Goal: Task Accomplishment & Management: Complete application form

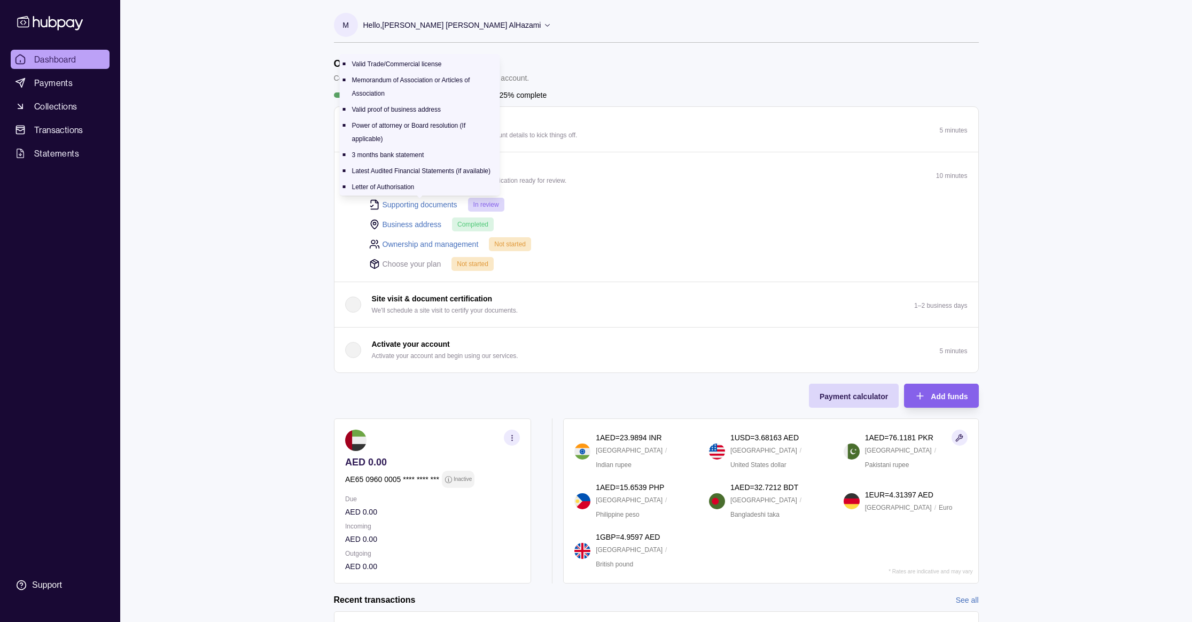
click at [425, 201] on link "Supporting documents" at bounding box center [420, 205] width 75 height 12
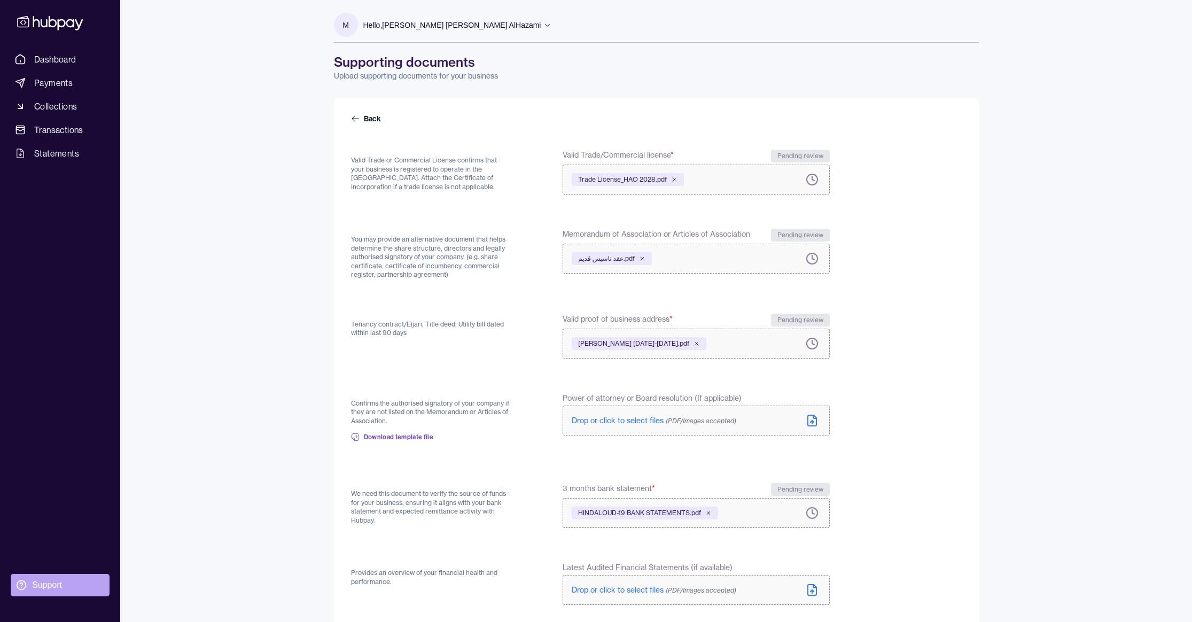
click at [64, 591] on section "Support" at bounding box center [60, 585] width 99 height 22
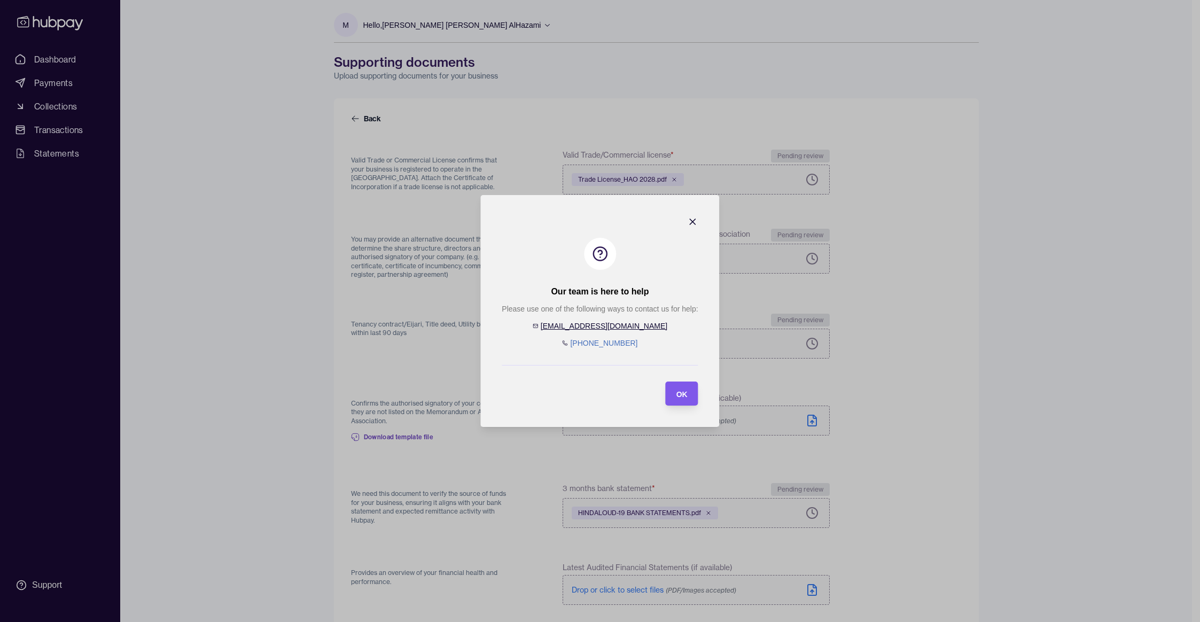
click at [678, 402] on div "OK" at bounding box center [673, 393] width 27 height 24
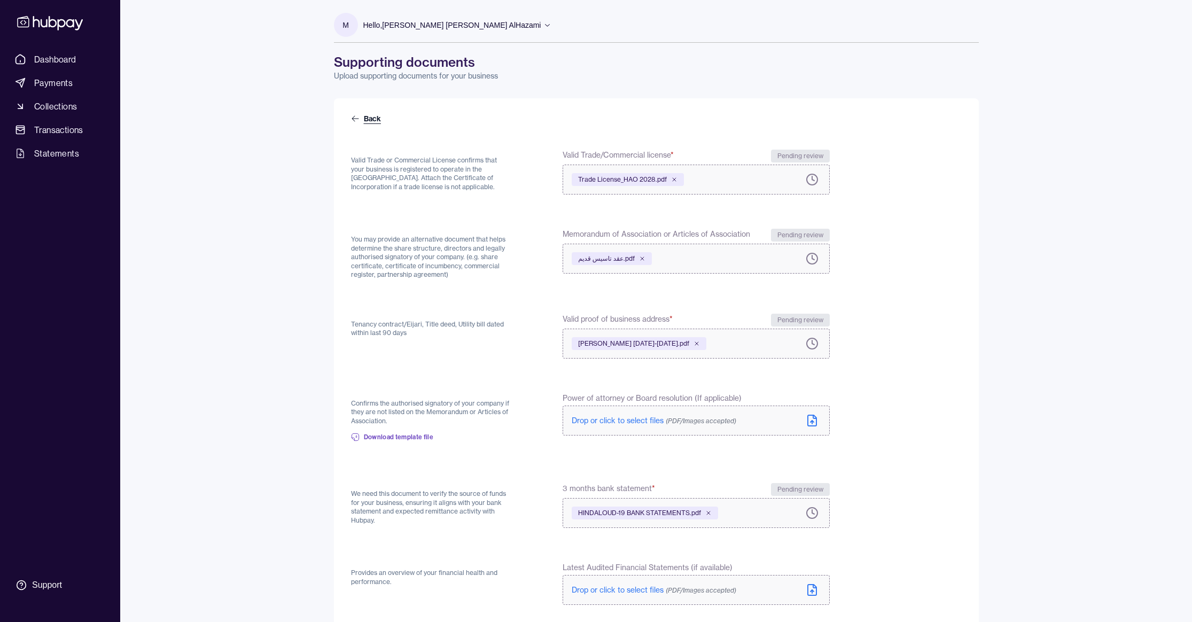
click at [359, 120] on icon at bounding box center [355, 118] width 9 height 9
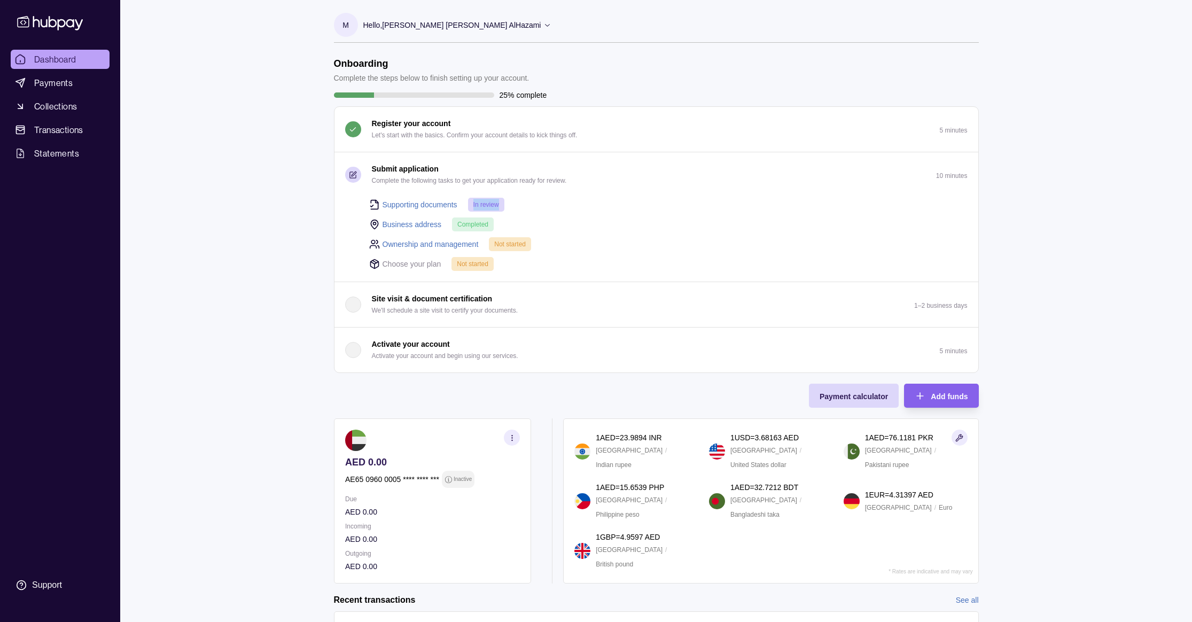
drag, startPoint x: 471, startPoint y: 205, endPoint x: 498, endPoint y: 202, distance: 27.4
click at [498, 201] on div "In review" at bounding box center [486, 205] width 36 height 14
click at [498, 202] on span "In review" at bounding box center [486, 204] width 26 height 7
drag, startPoint x: 498, startPoint y: 204, endPoint x: 470, endPoint y: 198, distance: 28.8
click at [470, 198] on div "In review" at bounding box center [486, 205] width 36 height 14
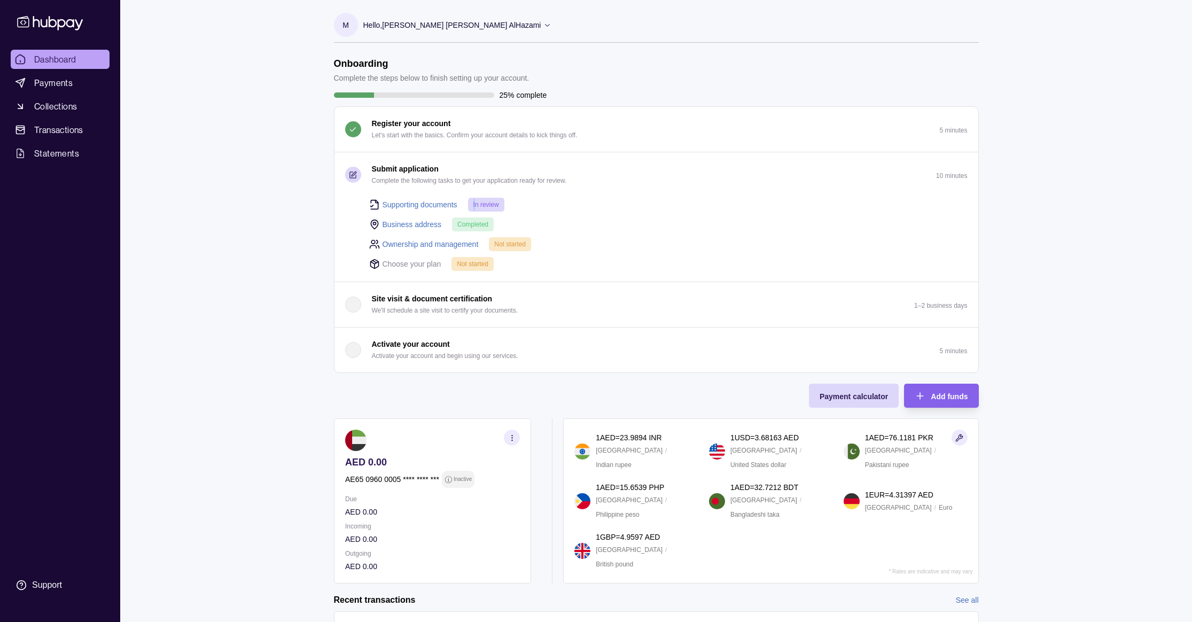
click at [474, 201] on span "In review" at bounding box center [486, 204] width 26 height 7
drag, startPoint x: 474, startPoint y: 202, endPoint x: 496, endPoint y: 205, distance: 22.0
click at [496, 205] on span "In review" at bounding box center [486, 204] width 26 height 7
drag, startPoint x: 359, startPoint y: 77, endPoint x: 465, endPoint y: 77, distance: 106.9
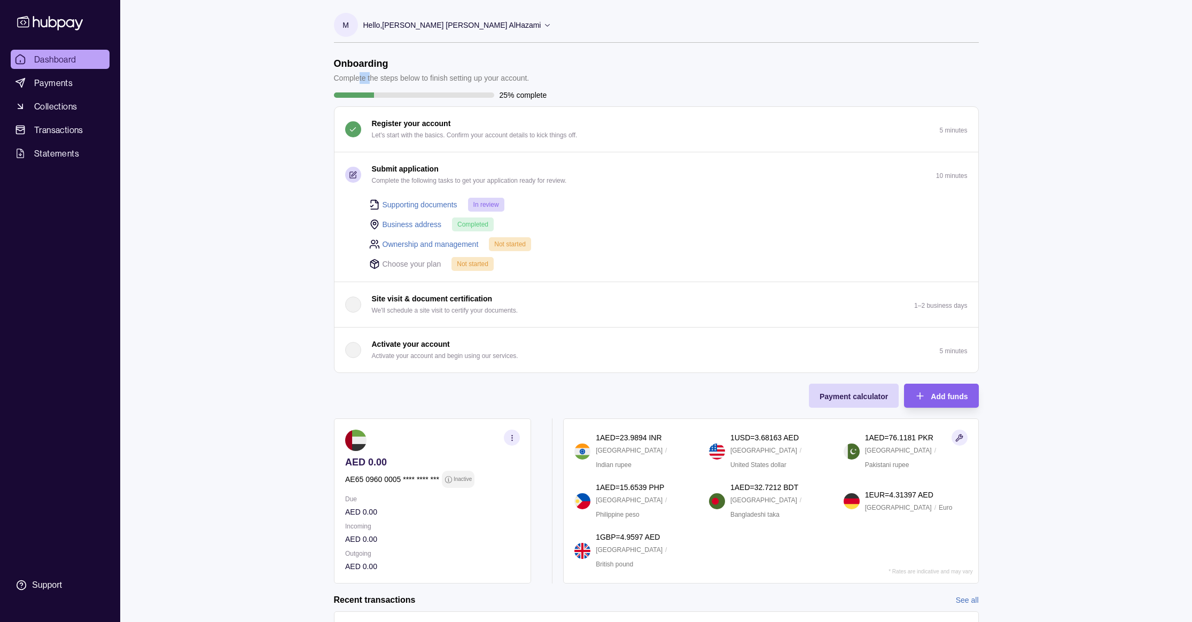
click at [378, 78] on p "Complete the steps below to finish setting up your account." at bounding box center [432, 78] width 196 height 12
click at [466, 77] on p "Complete the steps below to finish setting up your account." at bounding box center [432, 78] width 196 height 12
drag, startPoint x: 530, startPoint y: 77, endPoint x: 346, endPoint y: 63, distance: 184.4
click at [355, 60] on header "Onboarding Complete the steps below to finish setting up your account." at bounding box center [656, 71] width 645 height 26
click at [334, 72] on div "Onboarding Complete the steps below to finish setting up your account." at bounding box center [432, 71] width 196 height 26
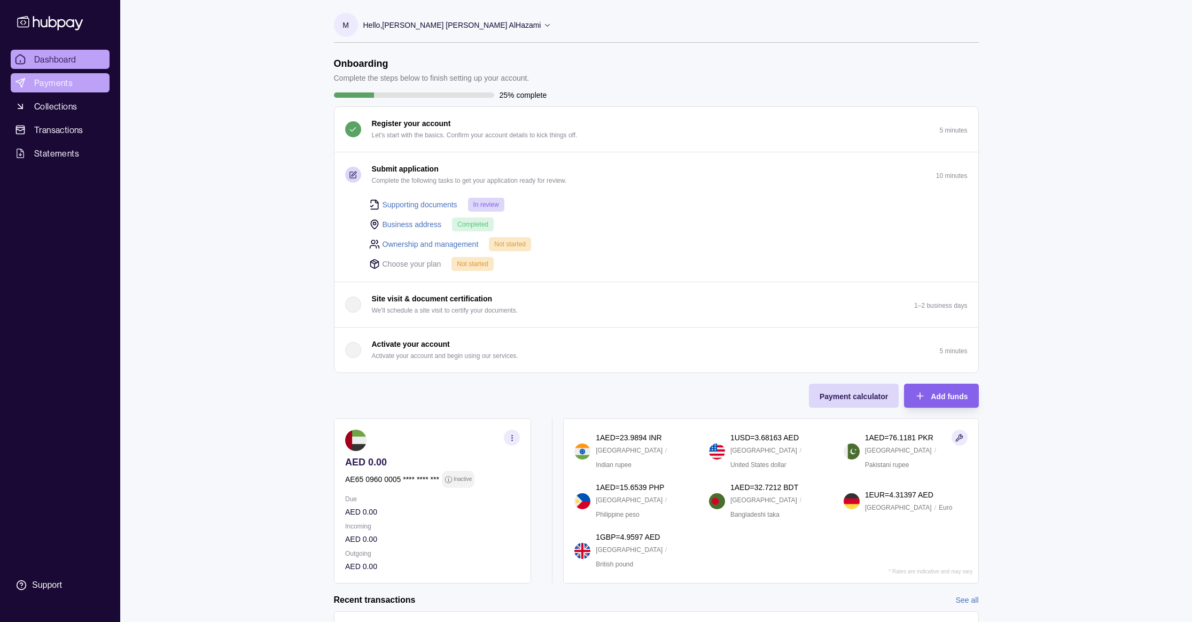
click at [41, 87] on span "Payments" at bounding box center [53, 82] width 38 height 13
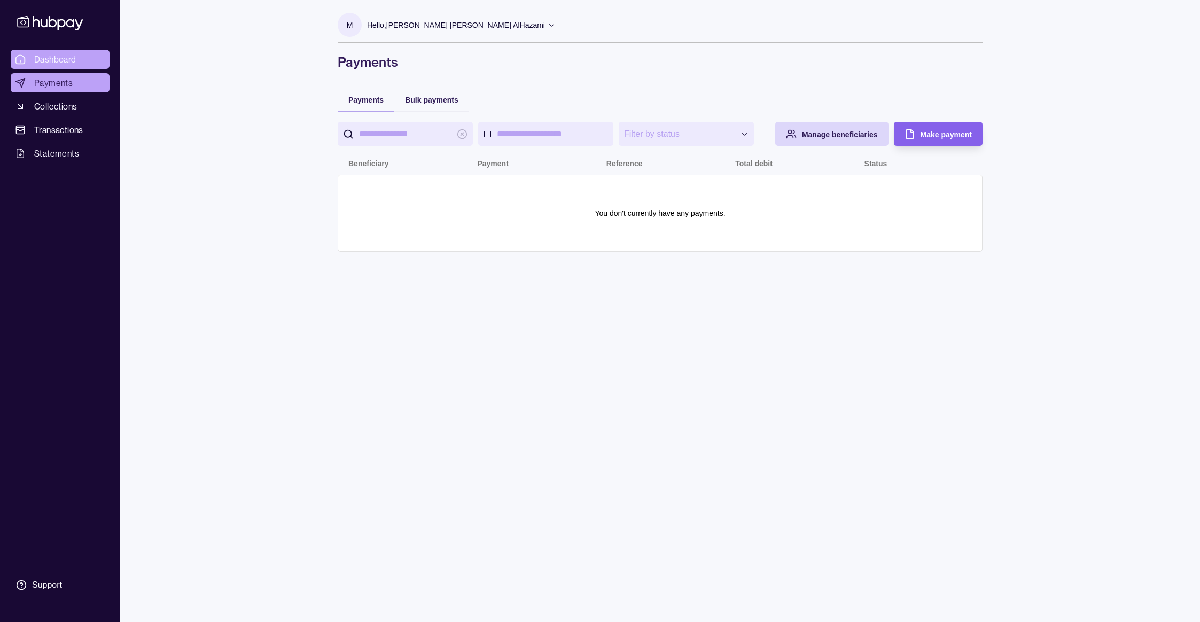
click at [60, 59] on span "Dashboard" at bounding box center [55, 59] width 42 height 13
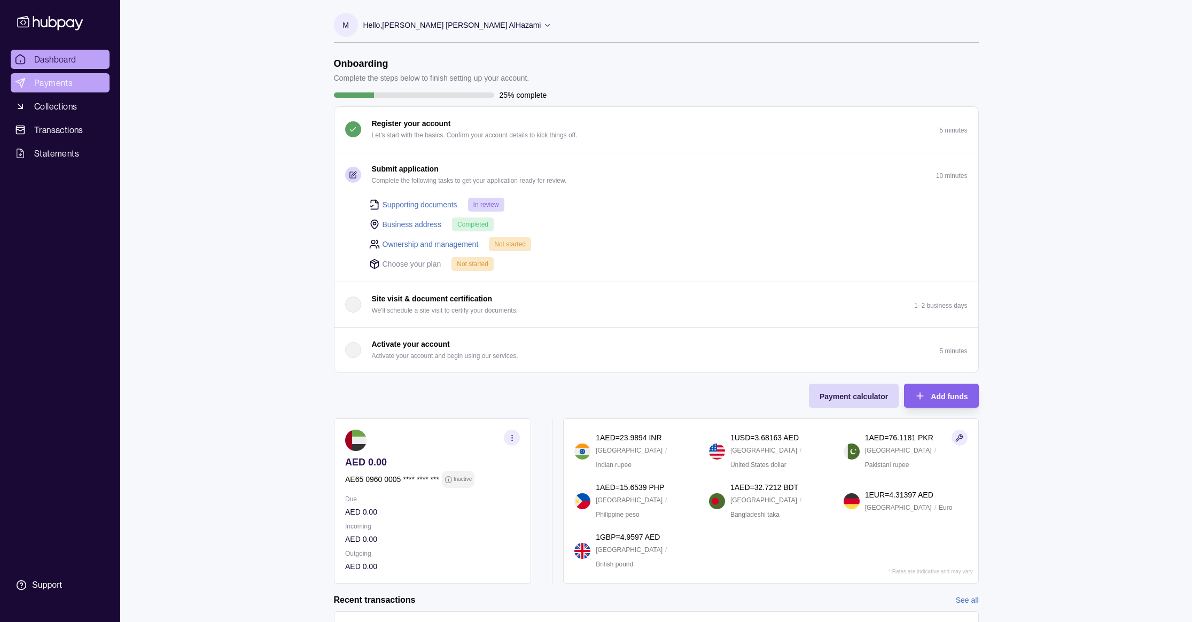
click at [73, 90] on link "Payments" at bounding box center [60, 82] width 99 height 19
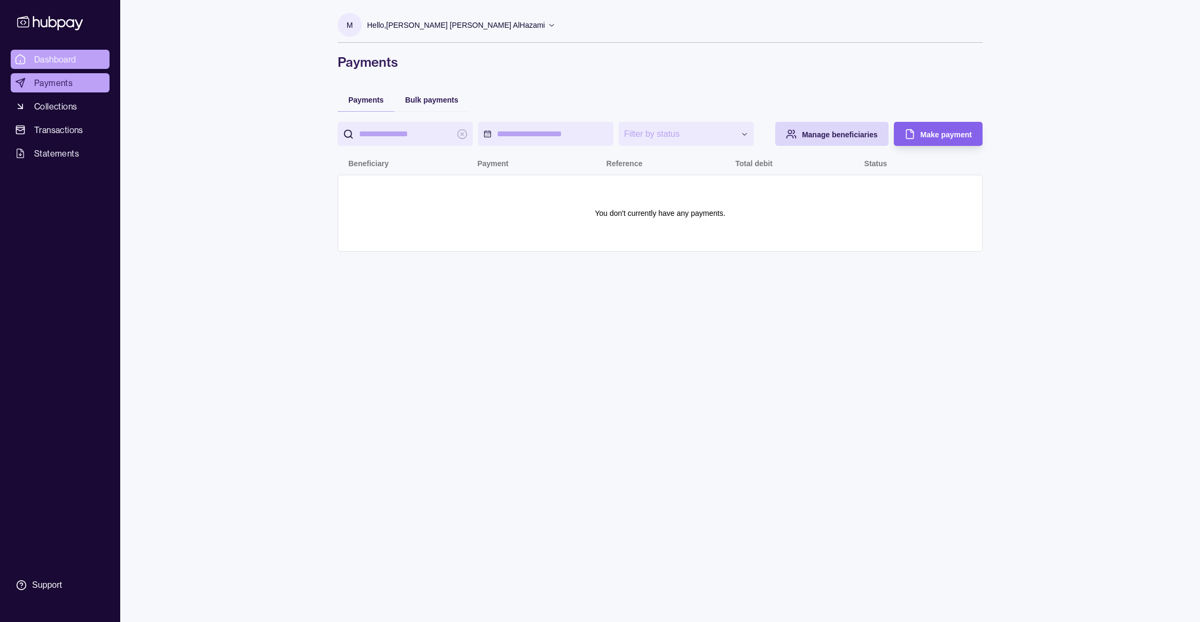
click at [26, 61] on link "Dashboard" at bounding box center [60, 59] width 99 height 19
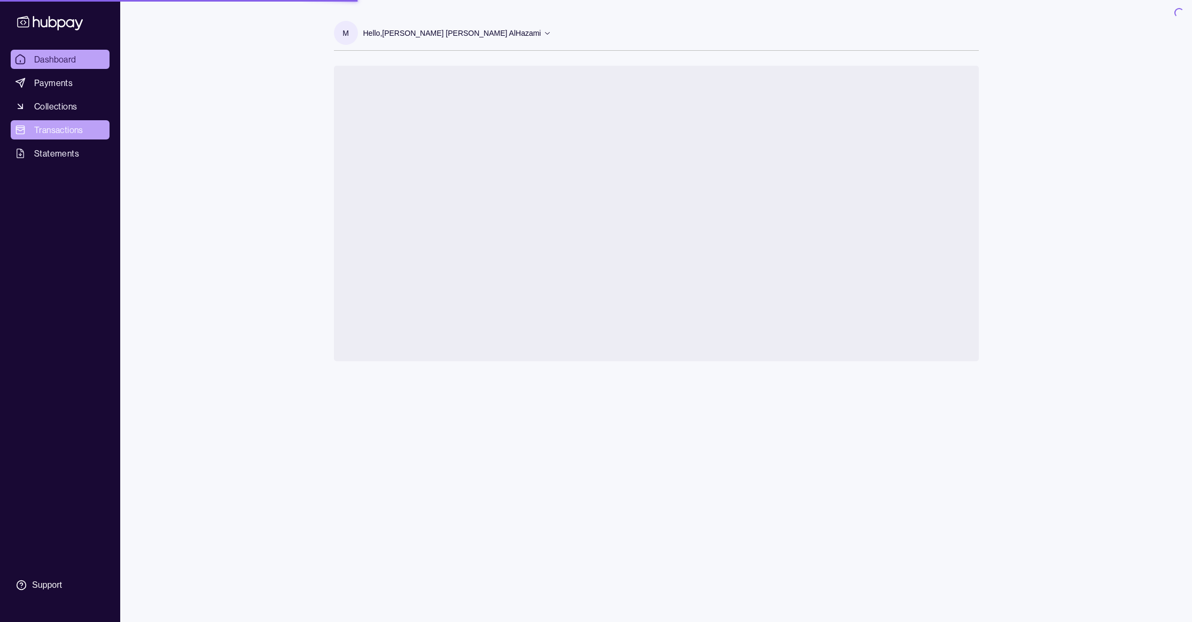
click at [63, 129] on span "Transactions" at bounding box center [58, 129] width 49 height 13
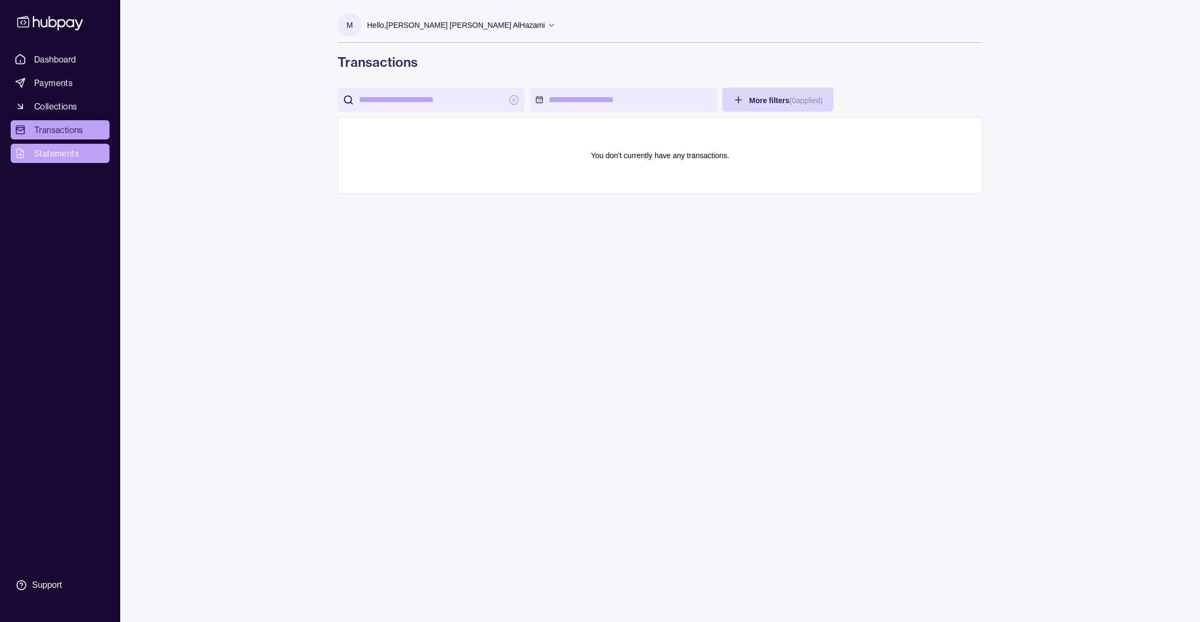
click at [67, 162] on link "Statements" at bounding box center [60, 153] width 99 height 19
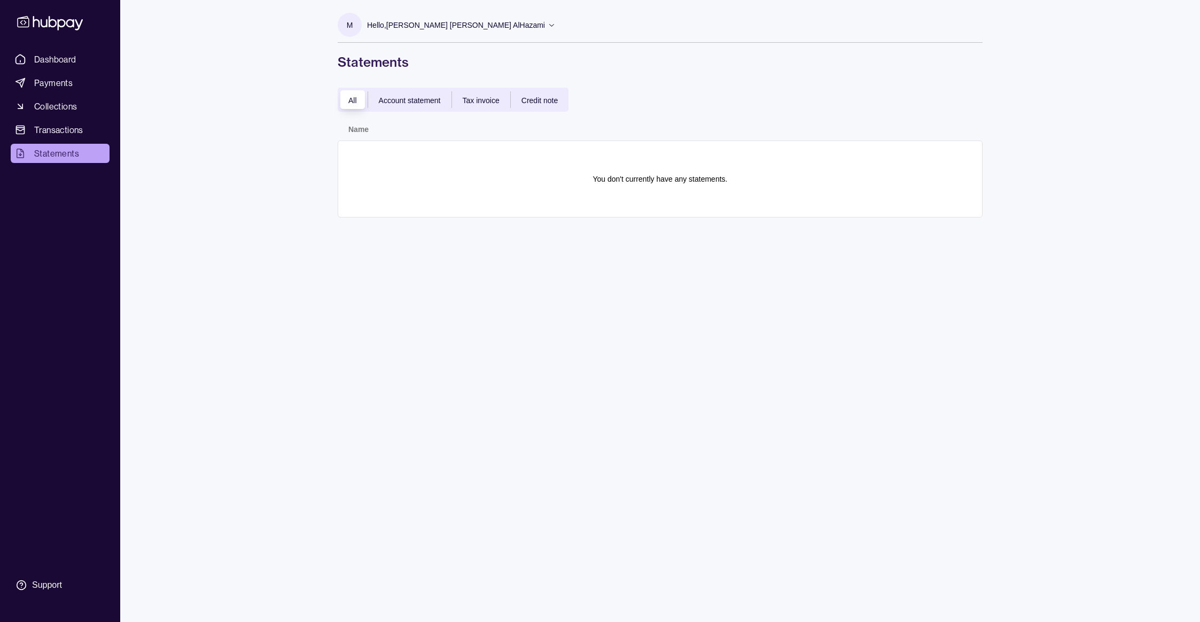
click at [69, 72] on ul "Dashboard Payments Collections Transactions Statements" at bounding box center [60, 106] width 99 height 113
click at [67, 63] on span "Dashboard" at bounding box center [55, 59] width 42 height 13
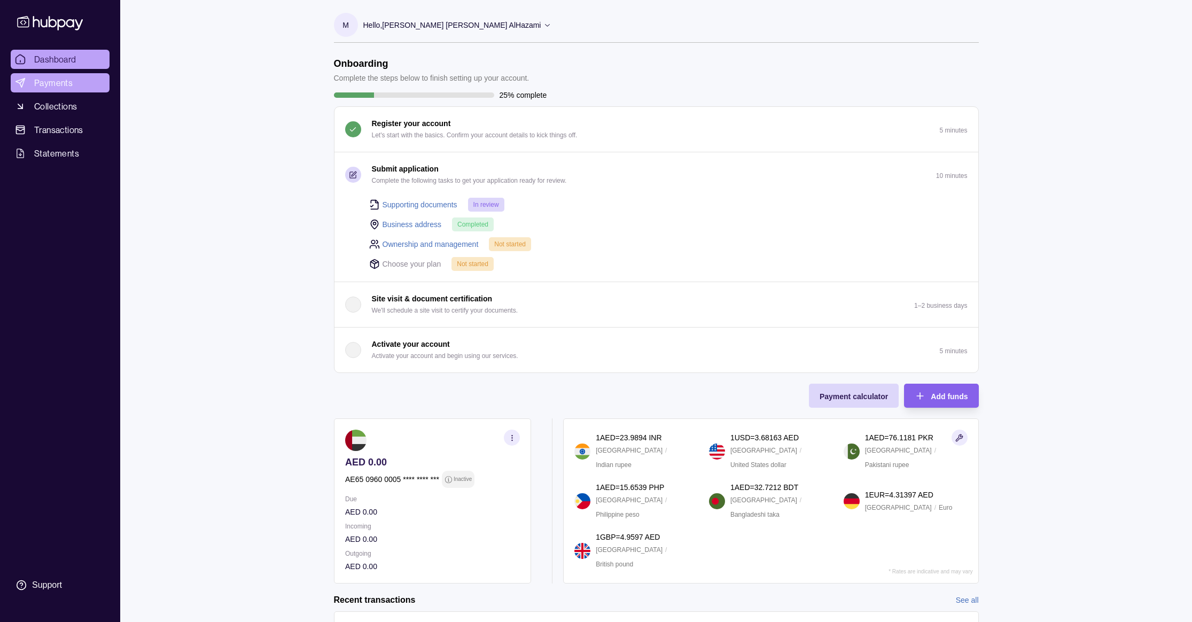
click at [82, 83] on link "Payments" at bounding box center [60, 82] width 99 height 19
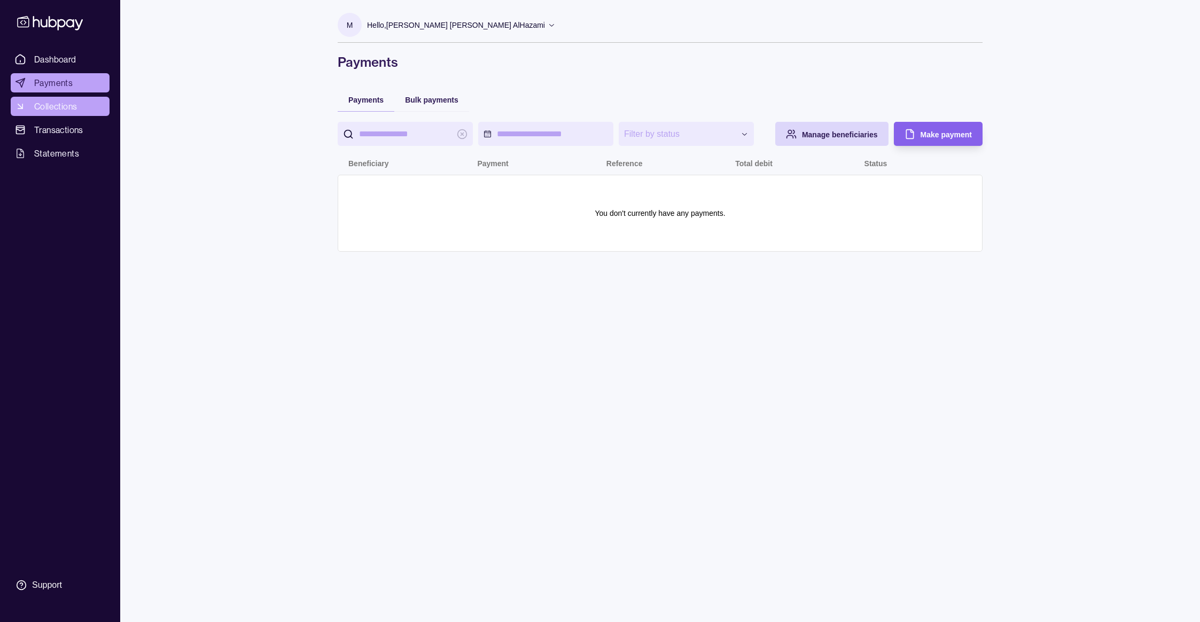
click at [70, 105] on span "Collections" at bounding box center [55, 106] width 43 height 13
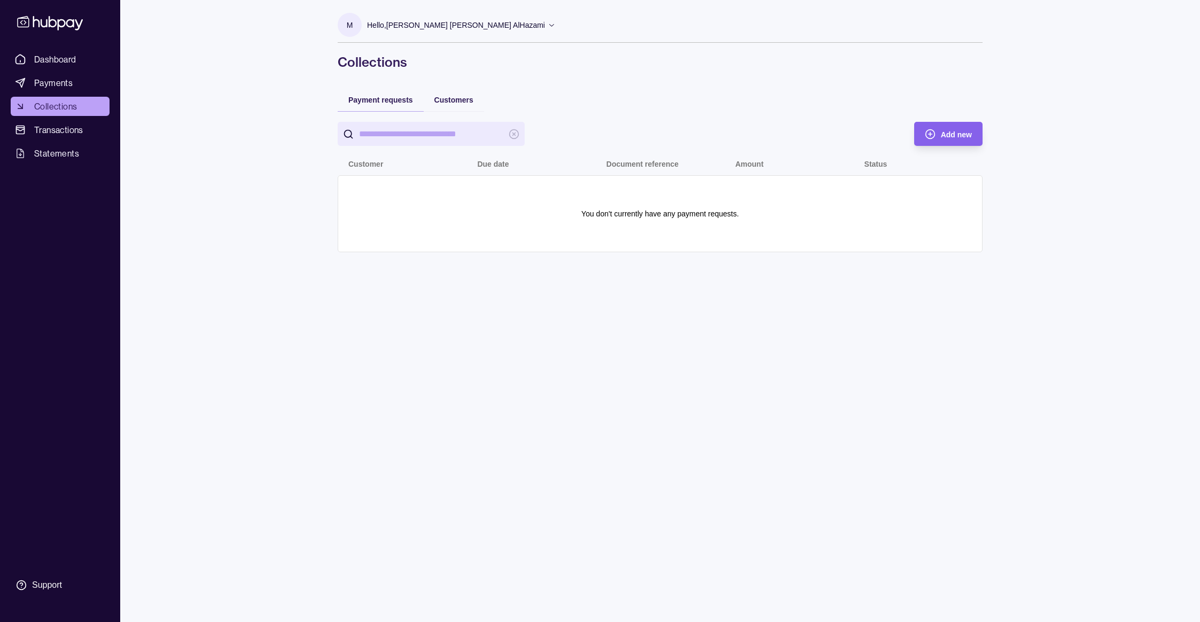
click at [65, 143] on ul "Dashboard Payments Collections Transactions Statements" at bounding box center [60, 106] width 99 height 113
click at [67, 138] on link "Transactions" at bounding box center [60, 129] width 99 height 19
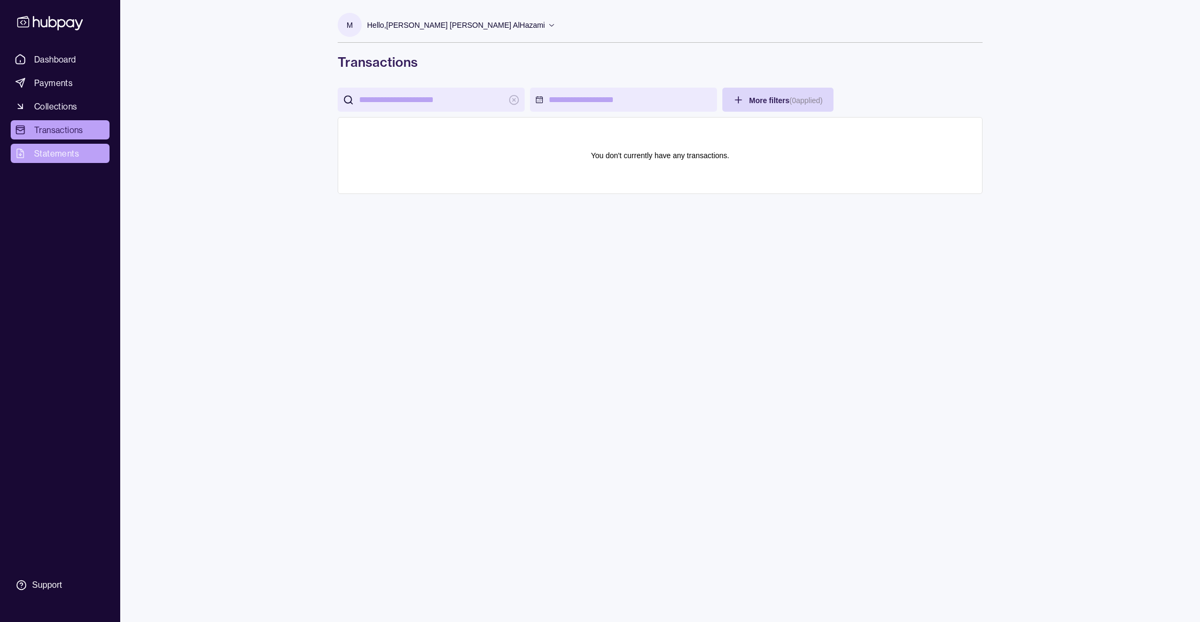
click at [63, 153] on span "Statements" at bounding box center [56, 153] width 45 height 13
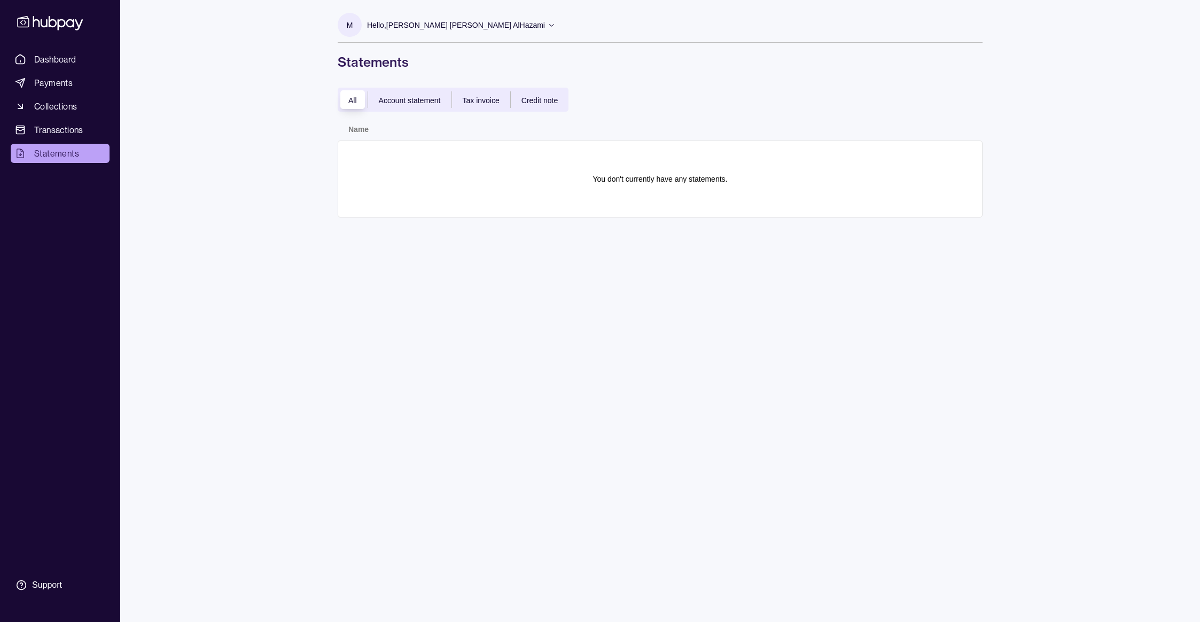
click at [61, 49] on div "Dashboard Payments Collections Transactions Statements Support" at bounding box center [60, 311] width 120 height 622
click at [61, 52] on link "Dashboard" at bounding box center [60, 59] width 99 height 19
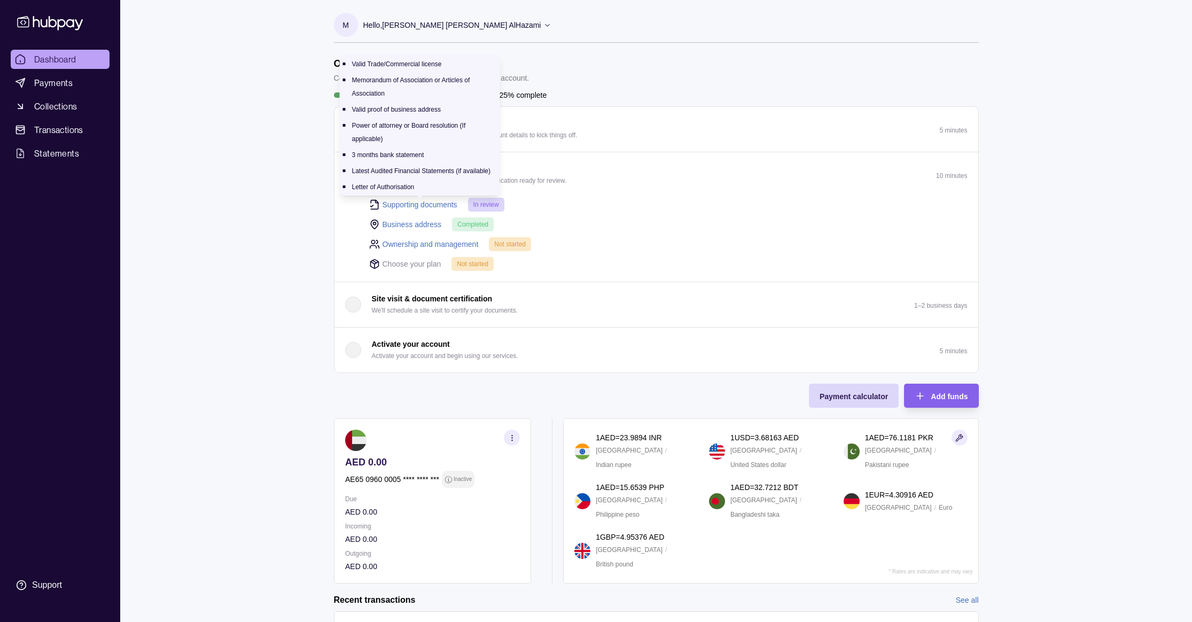
click at [430, 207] on link "Supporting documents" at bounding box center [420, 205] width 75 height 12
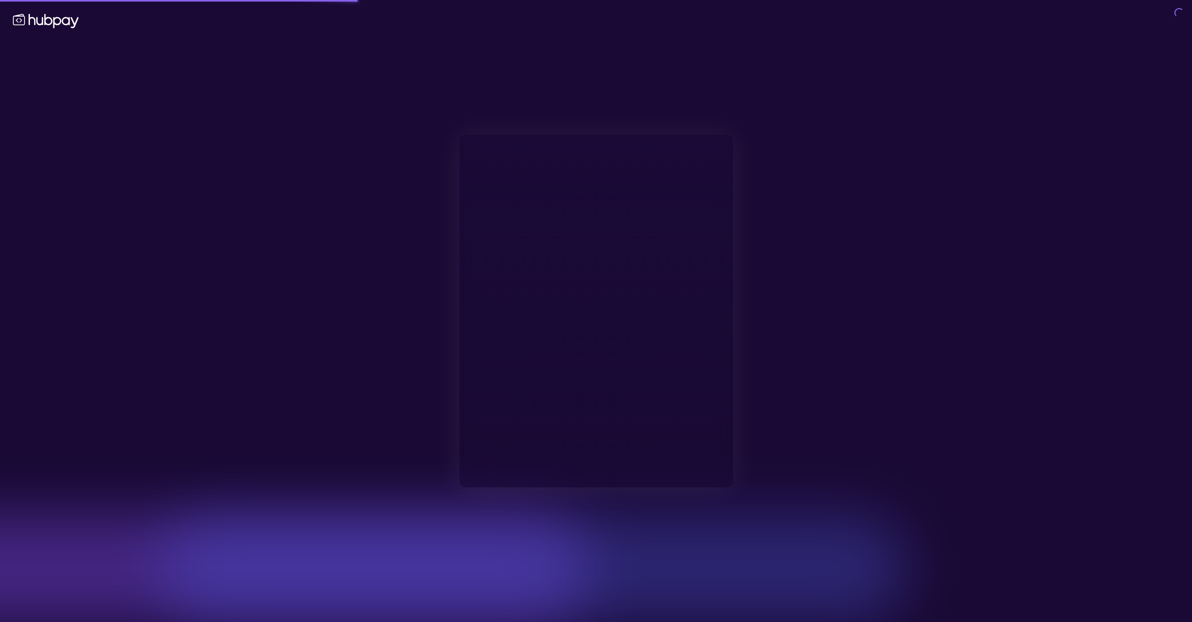
type input "**********"
